Goal: Transaction & Acquisition: Purchase product/service

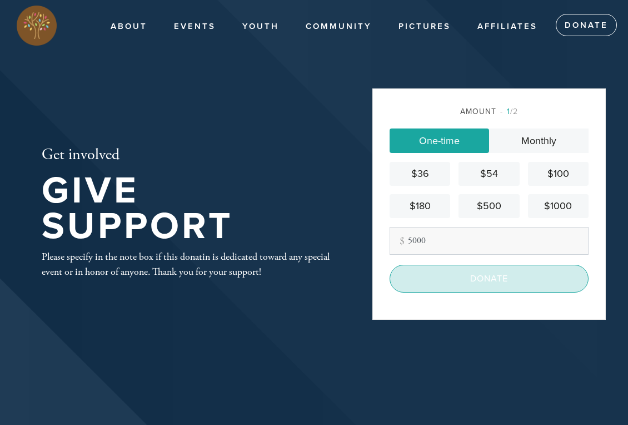
type input "5000"
click at [490, 278] on input "Donate" at bounding box center [489, 279] width 199 height 28
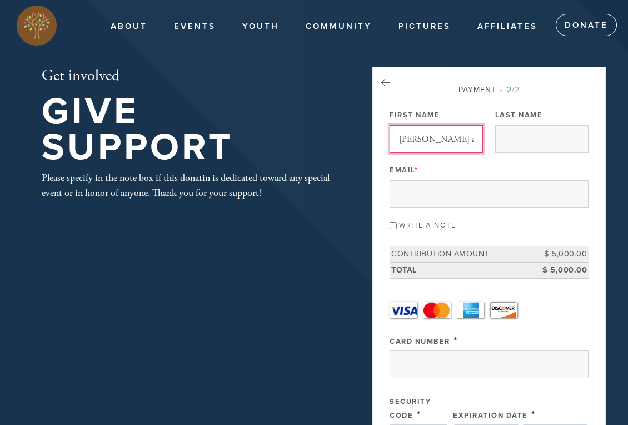
type input "[PERSON_NAME] and [PERSON_NAME]"
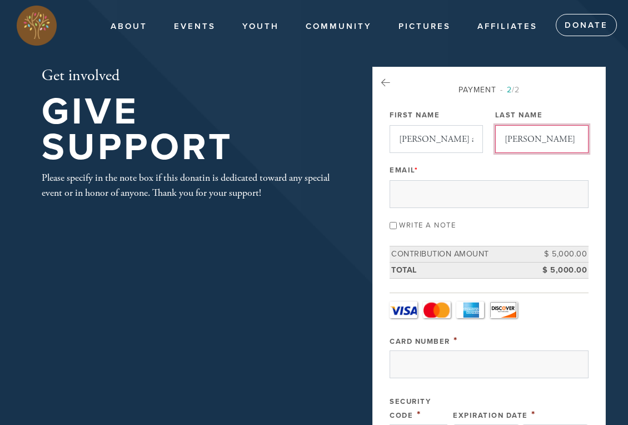
type input "[PERSON_NAME]"
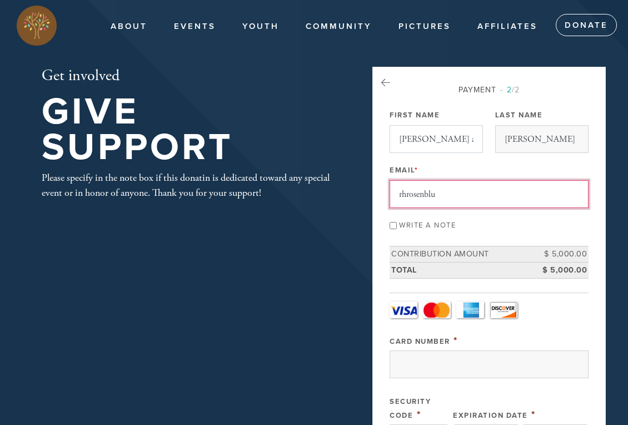
type input "rhrosenblum"
type input "[EMAIL_ADDRESS][DOMAIN_NAME]"
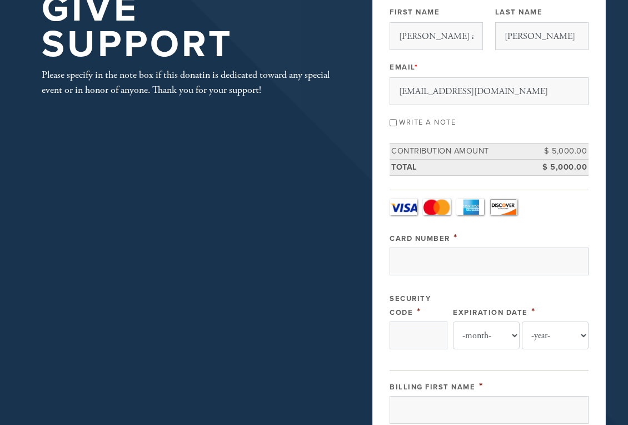
scroll to position [120, 0]
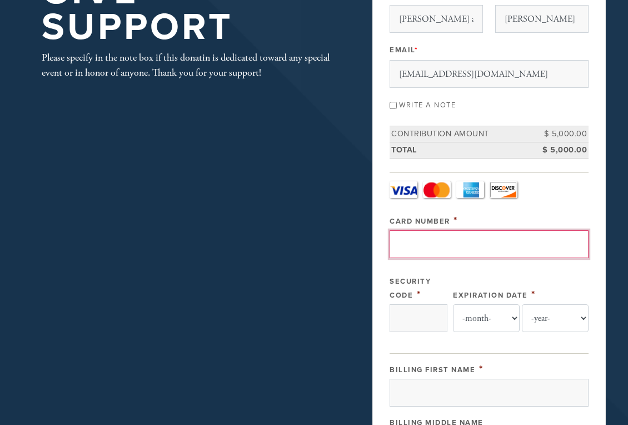
click at [405, 241] on input "Card Number" at bounding box center [489, 244] width 199 height 28
click at [448, 245] on input "Card Number" at bounding box center [489, 244] width 199 height 28
type input "[CREDIT_CARD_NUMBER]"
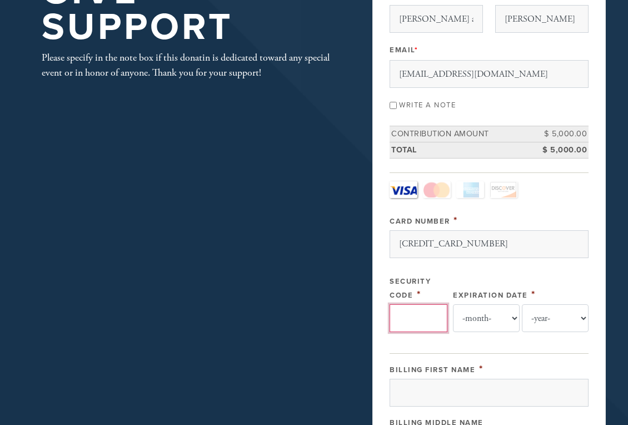
click at [422, 321] on input "Security Code" at bounding box center [419, 318] width 58 height 28
type input "594"
select select "1"
select select "2030"
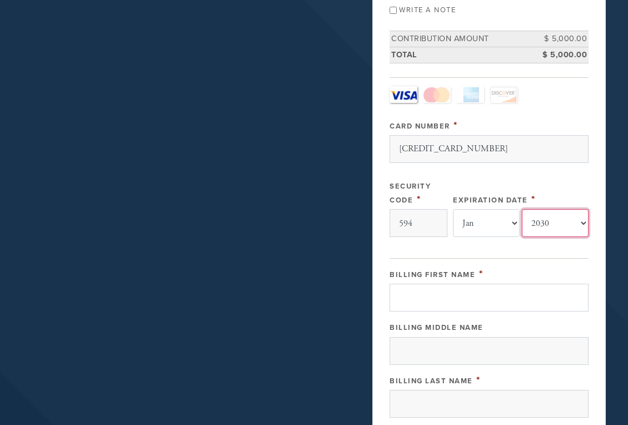
scroll to position [224, 0]
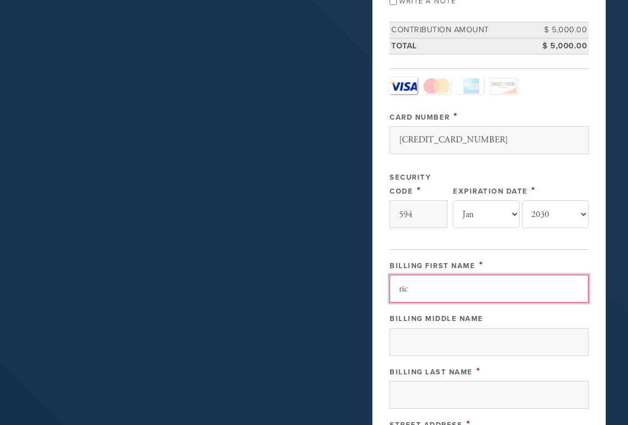
type input "[PERSON_NAME]"
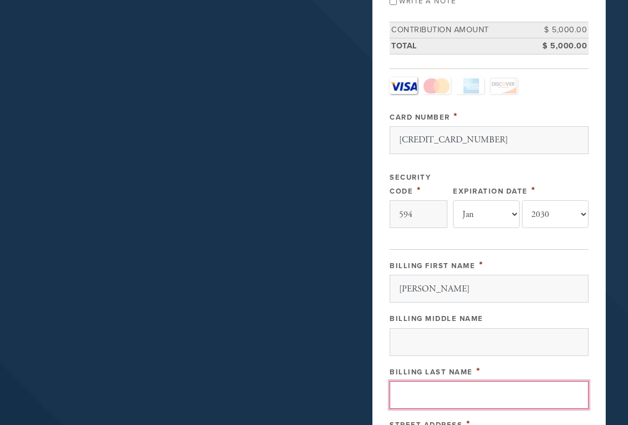
type input "[PERSON_NAME]"
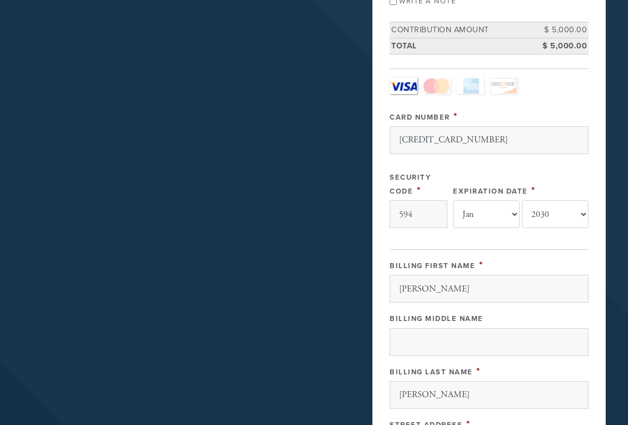
type input "10 Hillingdon"
type input "San Antonio"
type input "78209"
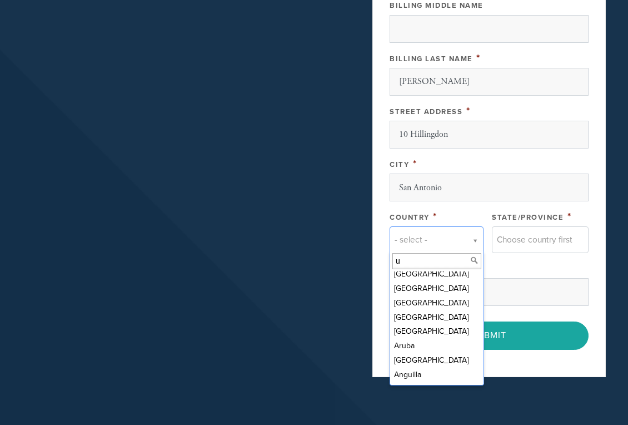
scroll to position [0, 0]
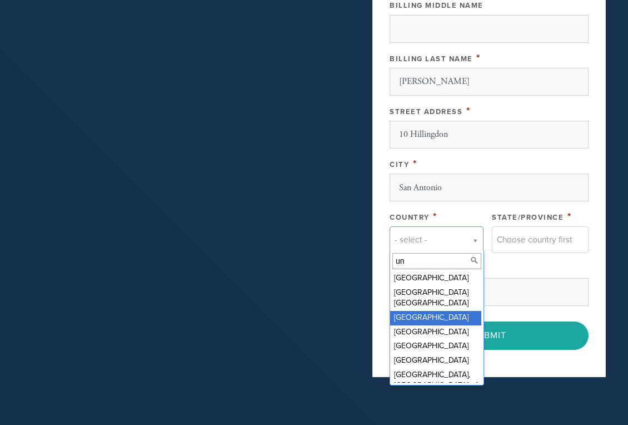
type input "un"
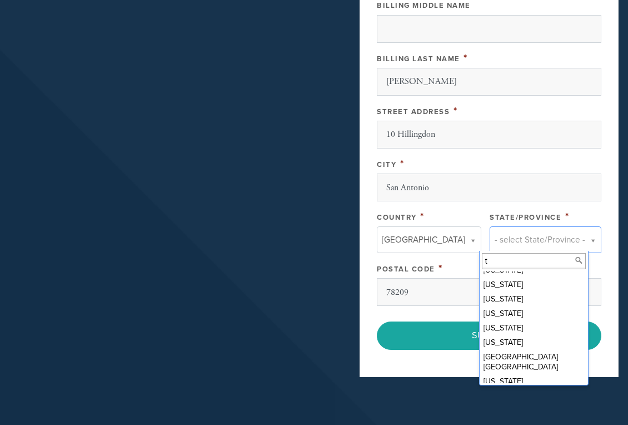
scroll to position [163, 0]
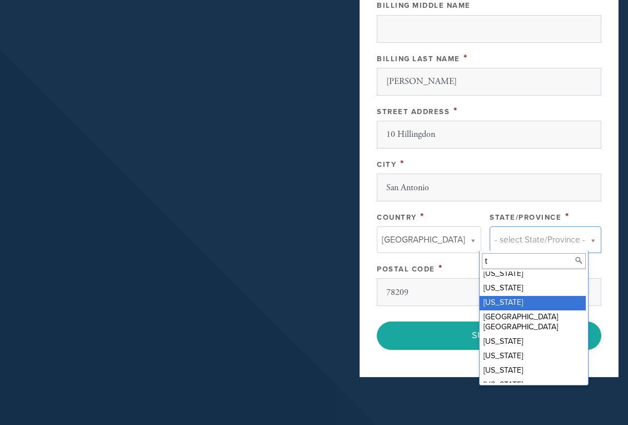
type input "t"
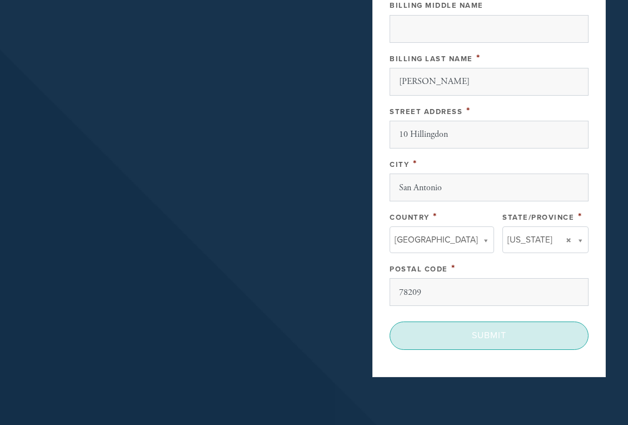
click at [480, 330] on input "Submit" at bounding box center [489, 335] width 199 height 28
